Goal: Information Seeking & Learning: Learn about a topic

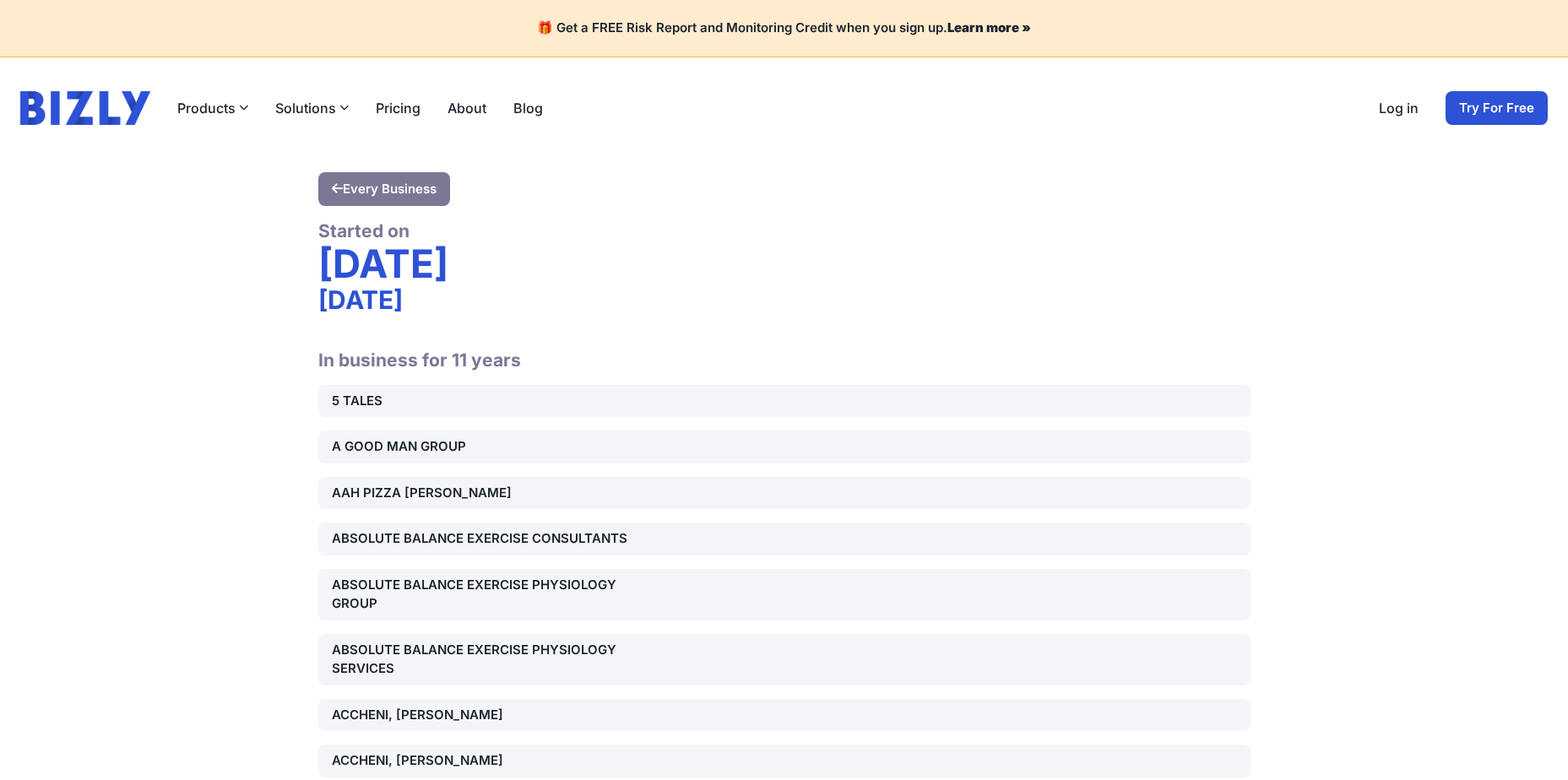
click at [397, 448] on div "A GOOD MAN GROUP" at bounding box center [480, 447] width 297 height 20
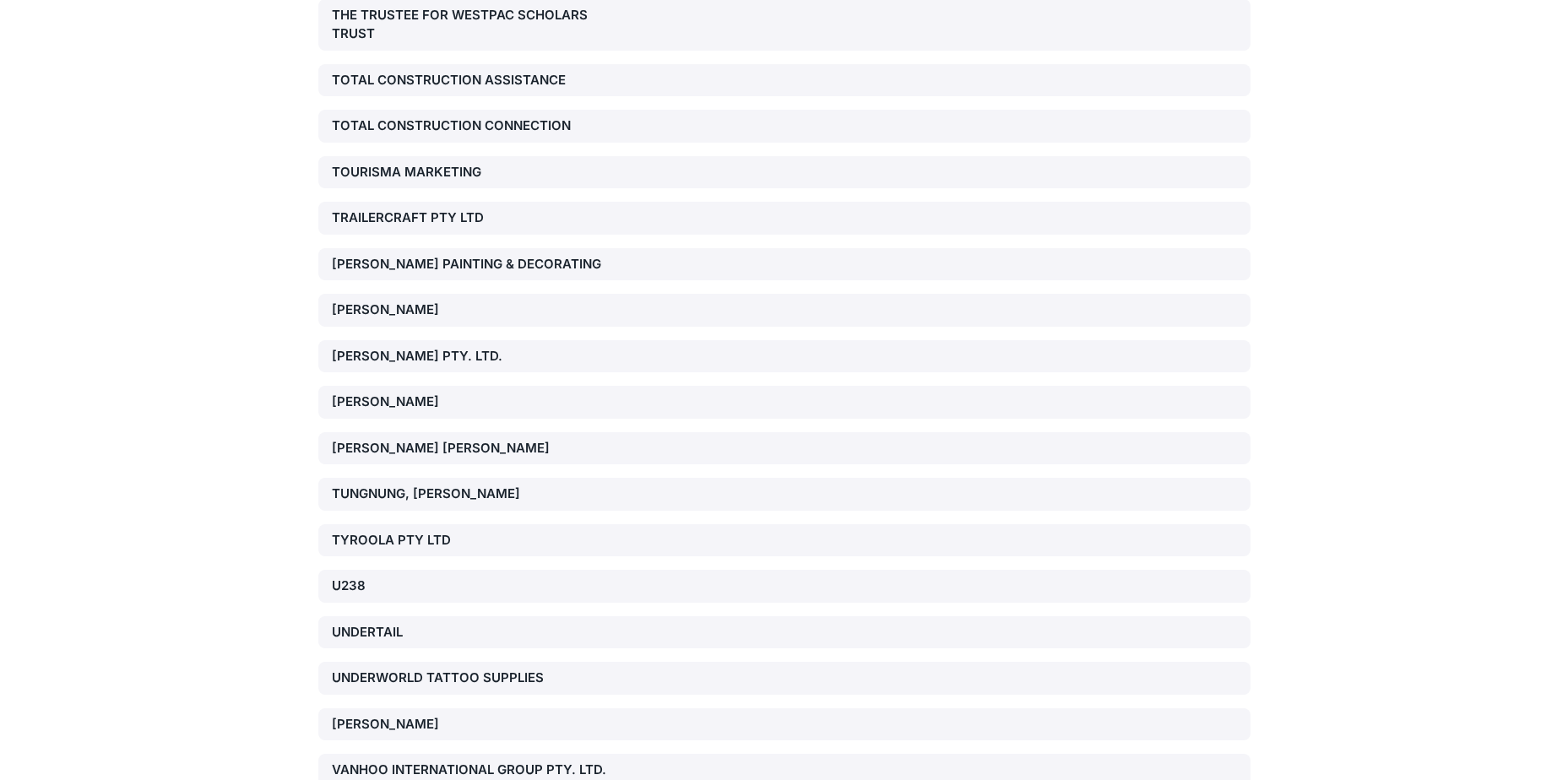
scroll to position [26997, 0]
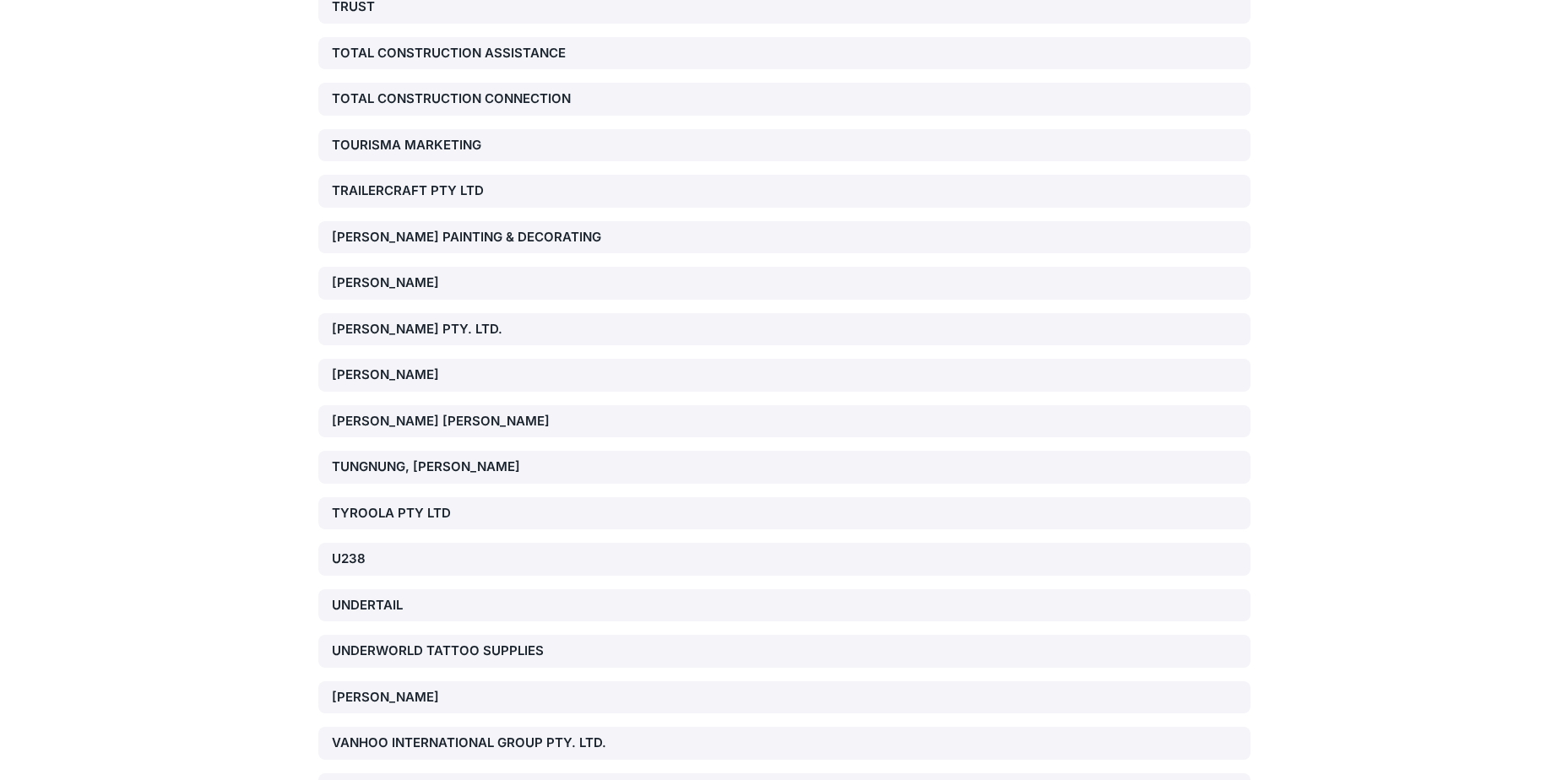
click at [386, 734] on div "VANHOO INTERNATIONAL GROUP PTY. LTD." at bounding box center [480, 743] width 297 height 20
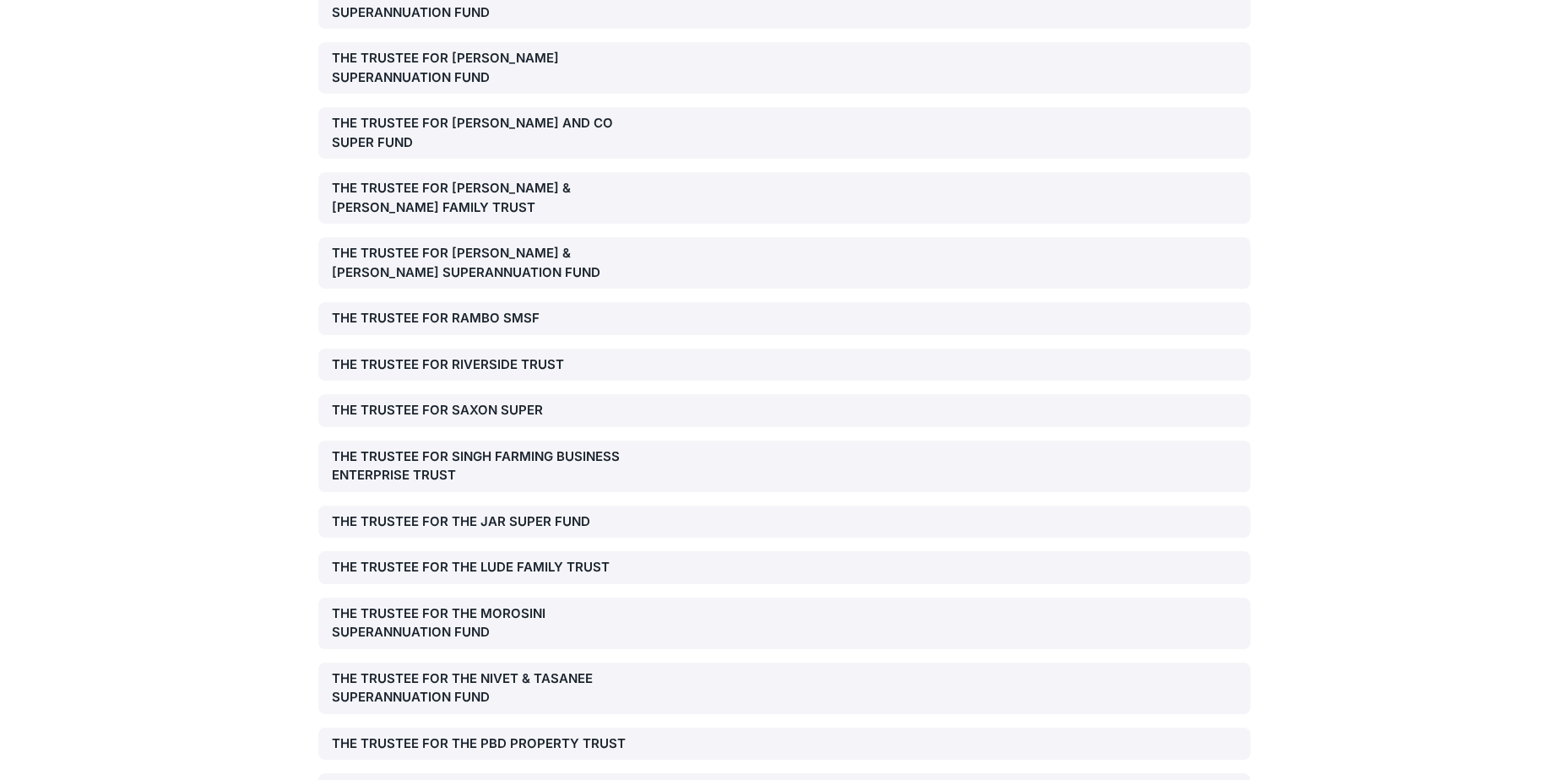
scroll to position [25563, 0]
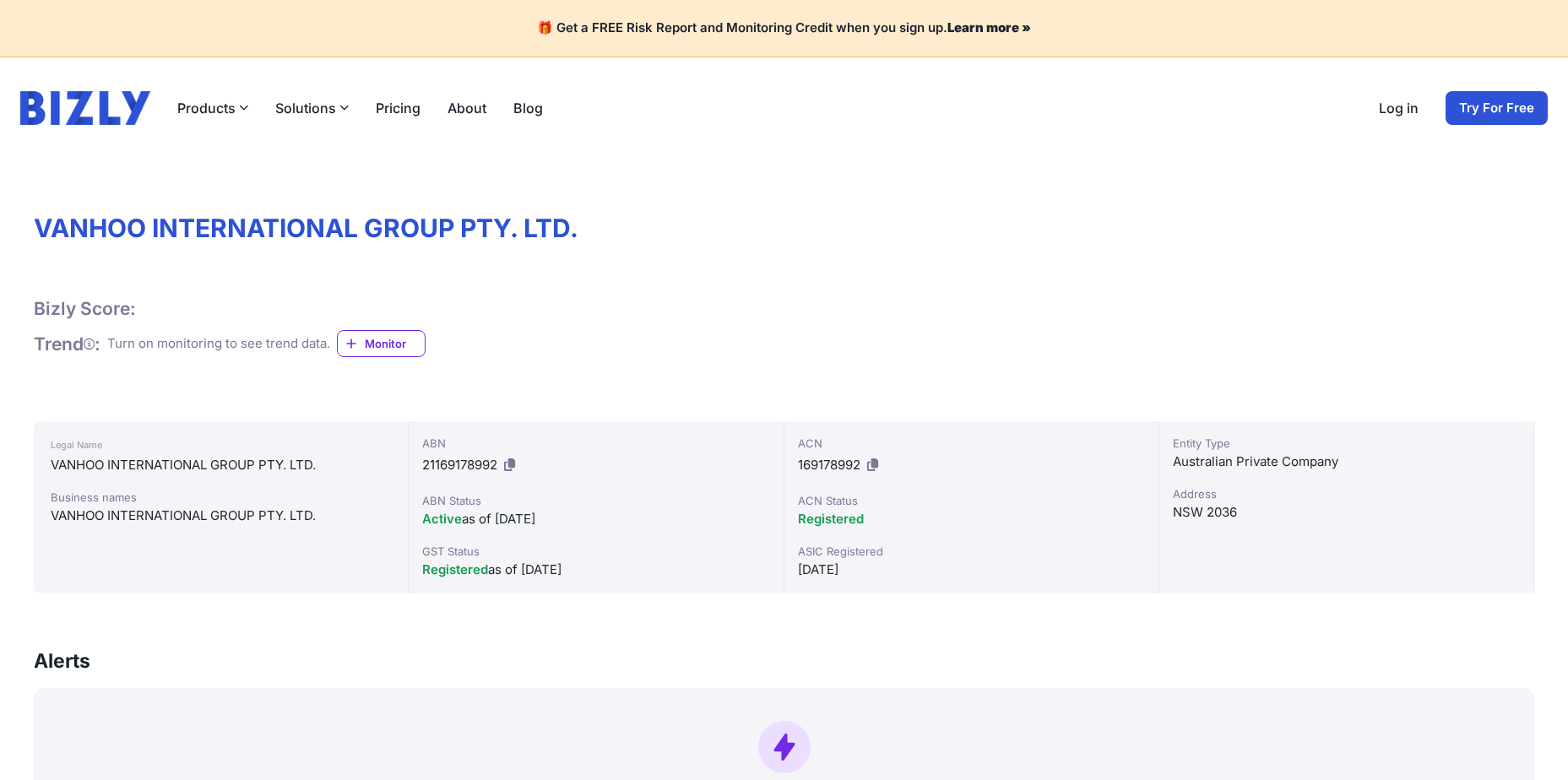
click at [1027, 117] on div "Products Bizly Scores Free risk assessments Bizly Reports Detailed risk analysi…" at bounding box center [784, 108] width 1527 height 34
